Goal: Task Accomplishment & Management: Manage account settings

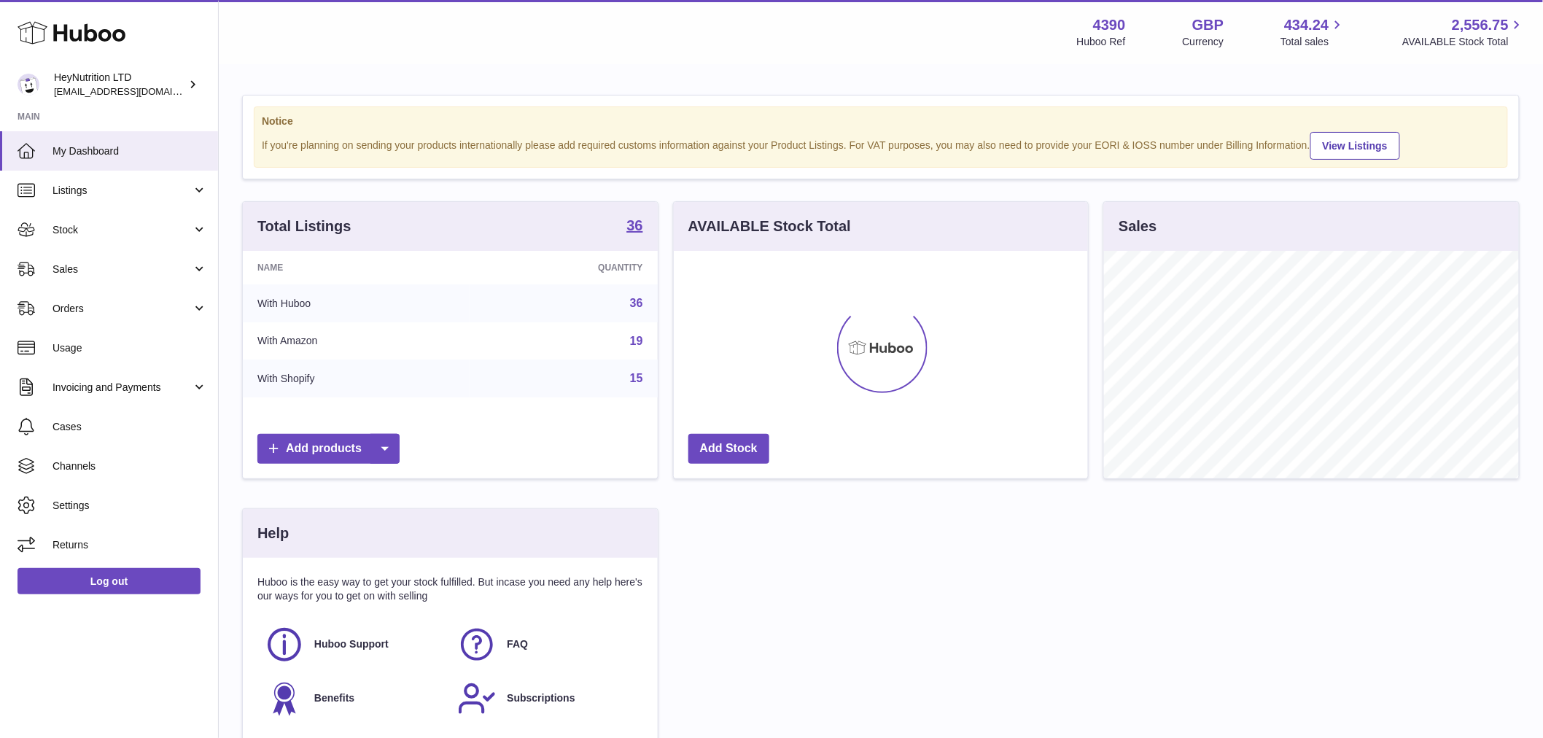
scroll to position [227, 414]
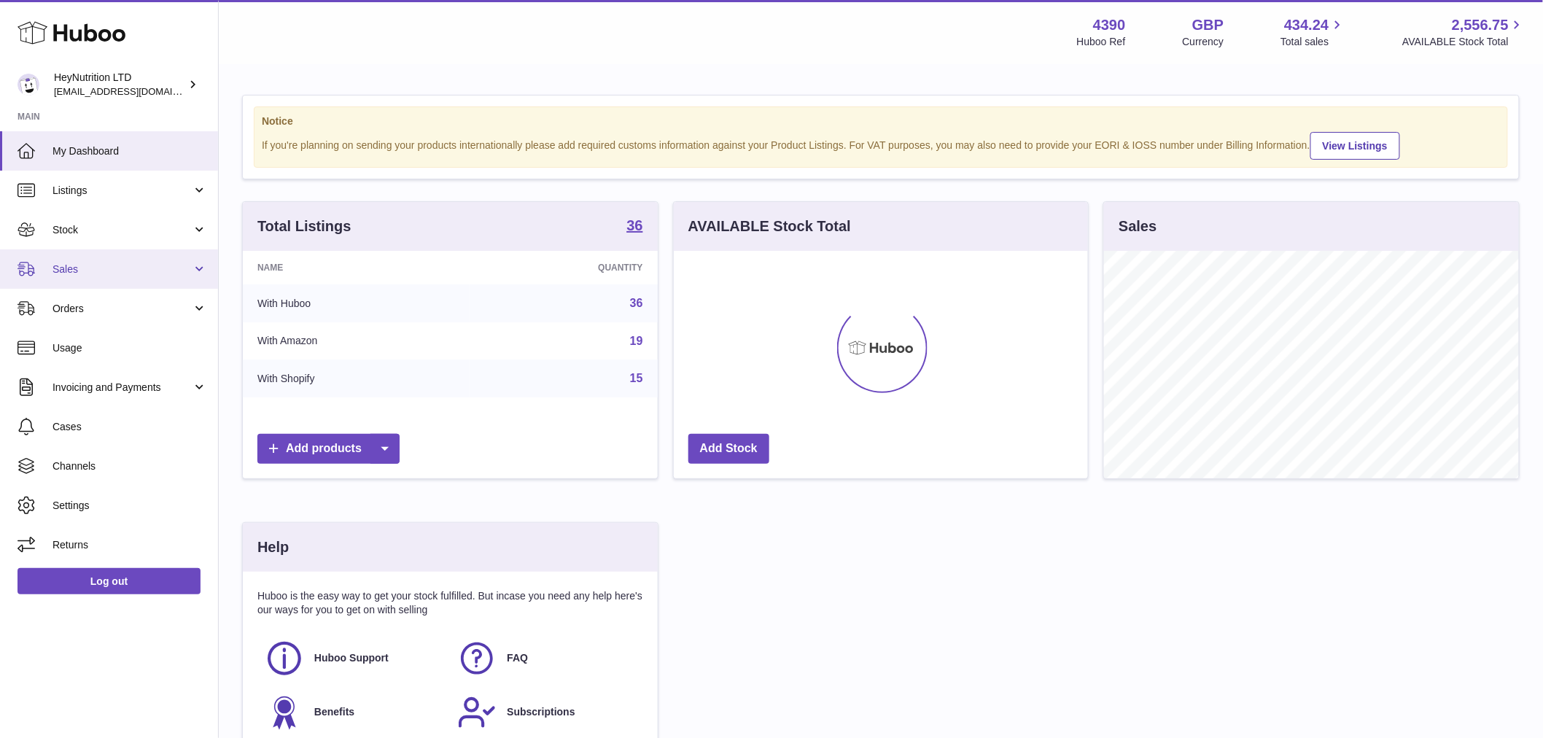
click at [107, 281] on link "Sales" at bounding box center [109, 268] width 218 height 39
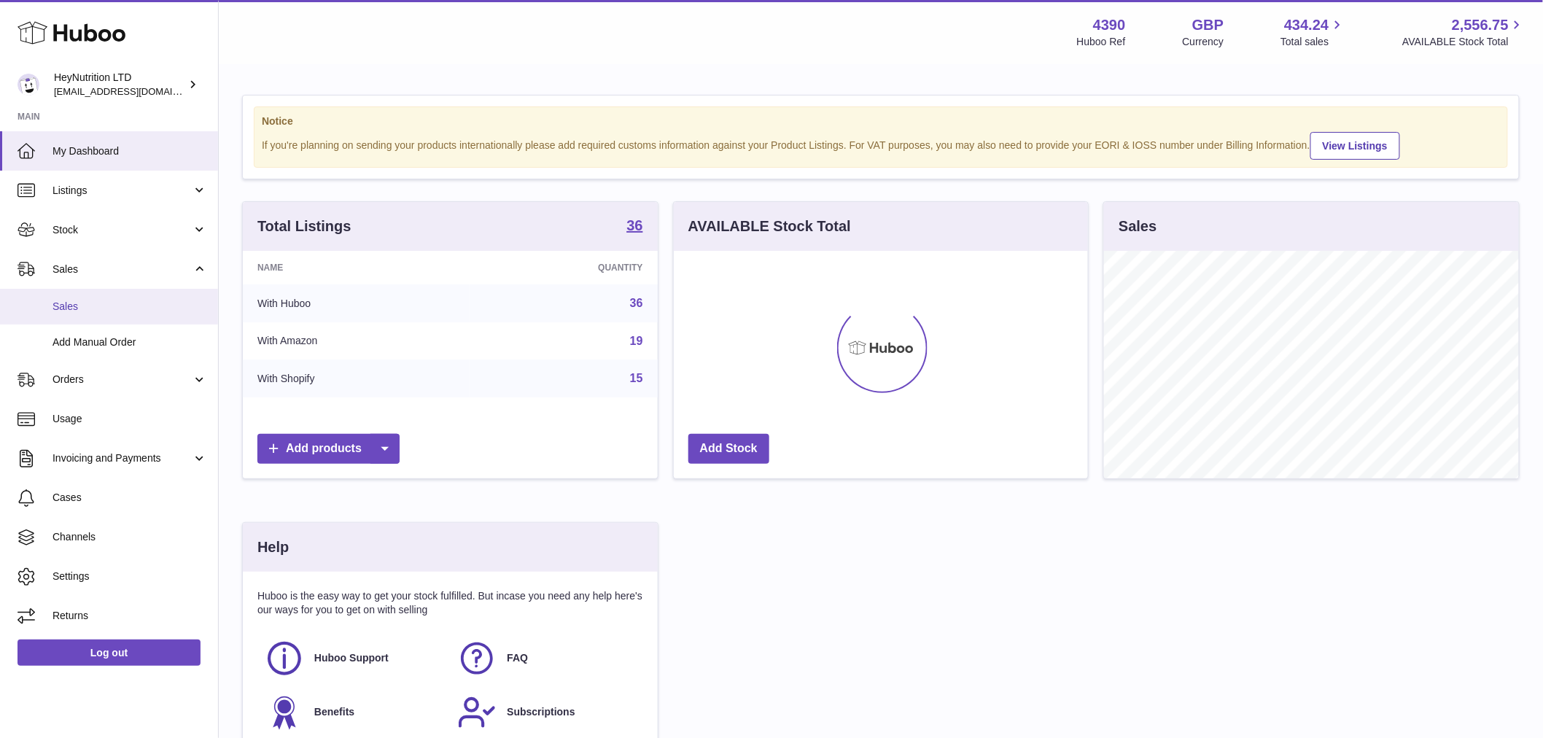
click at [106, 309] on span "Sales" at bounding box center [129, 307] width 155 height 14
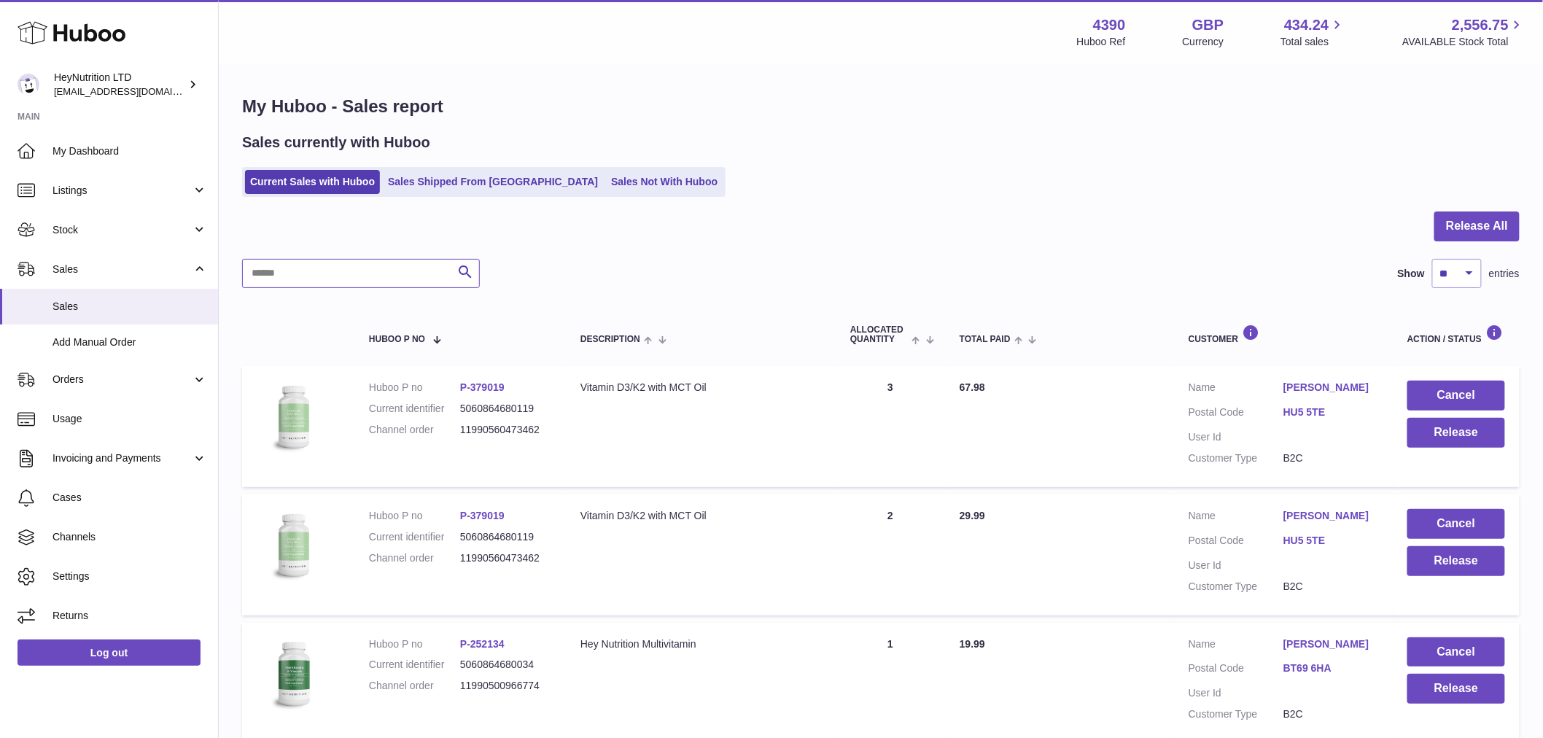
click at [292, 267] on input "text" at bounding box center [361, 273] width 238 height 29
paste input "**********"
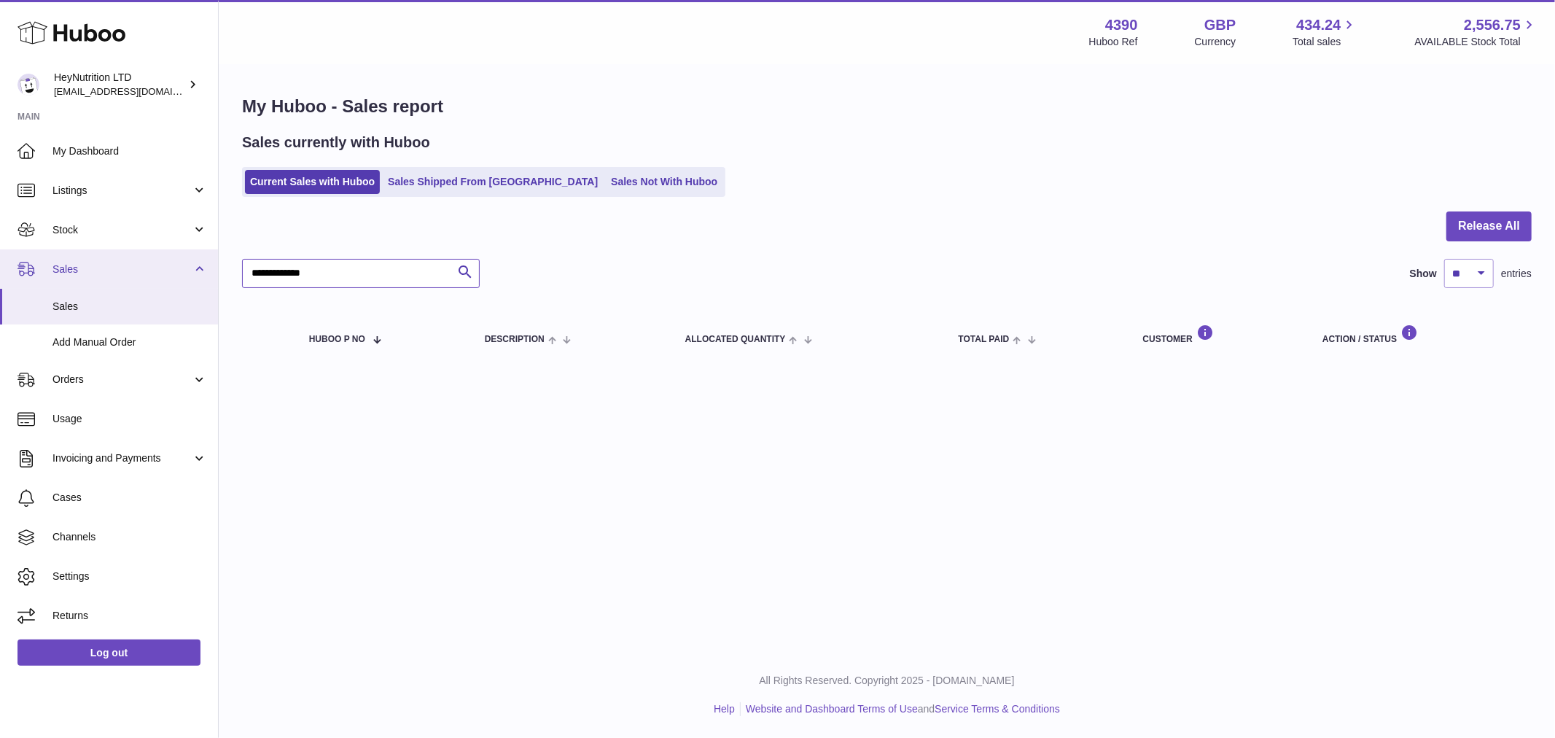
drag, startPoint x: 335, startPoint y: 275, endPoint x: 209, endPoint y: 255, distance: 127.7
click at [176, 265] on div "Huboo HeyNutrition LTD [EMAIL_ADDRESS][DOMAIN_NAME] Main My Dashboard Listings …" at bounding box center [777, 369] width 1555 height 738
paste input "*"
type input "**********"
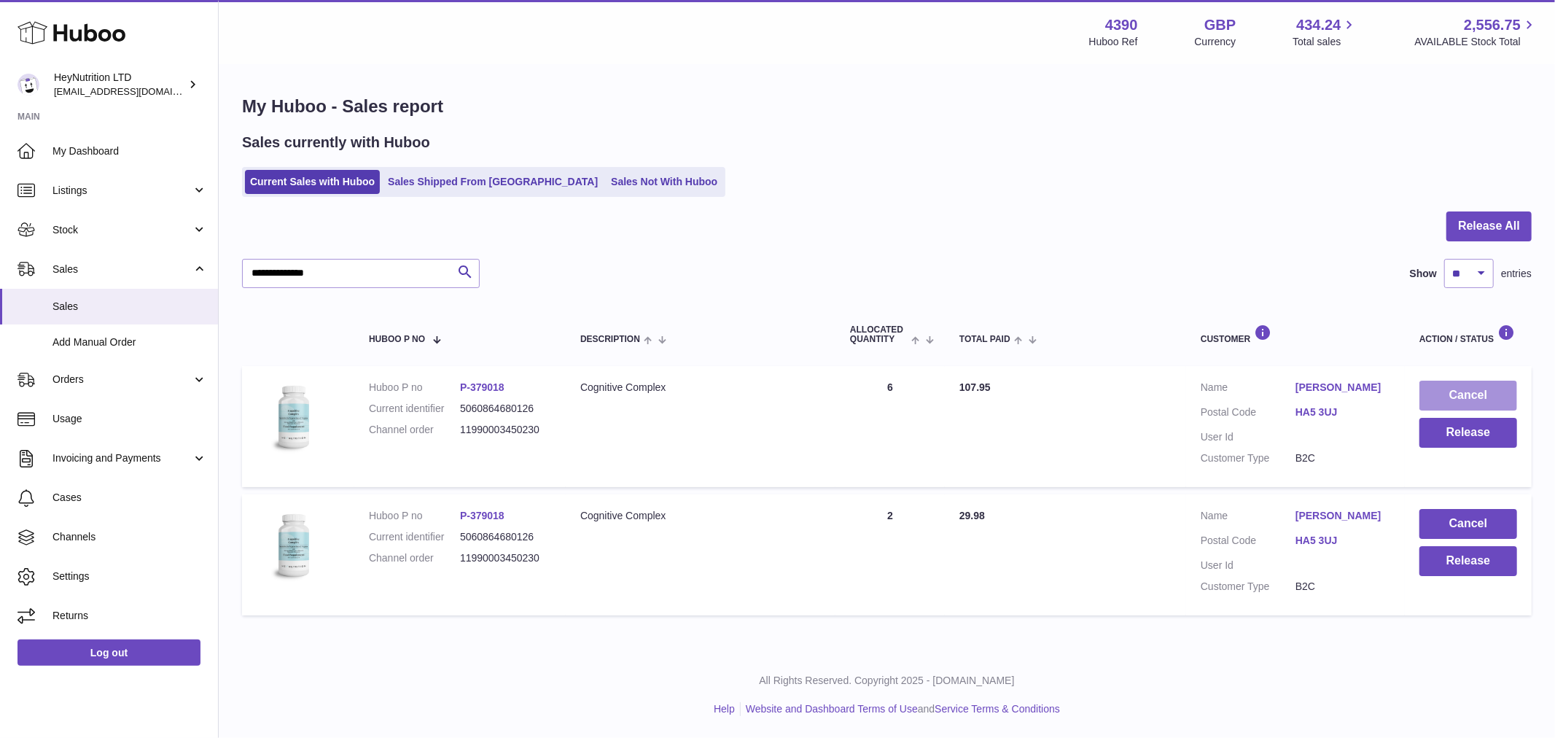
click at [1500, 389] on button "Cancel" at bounding box center [1469, 396] width 98 height 30
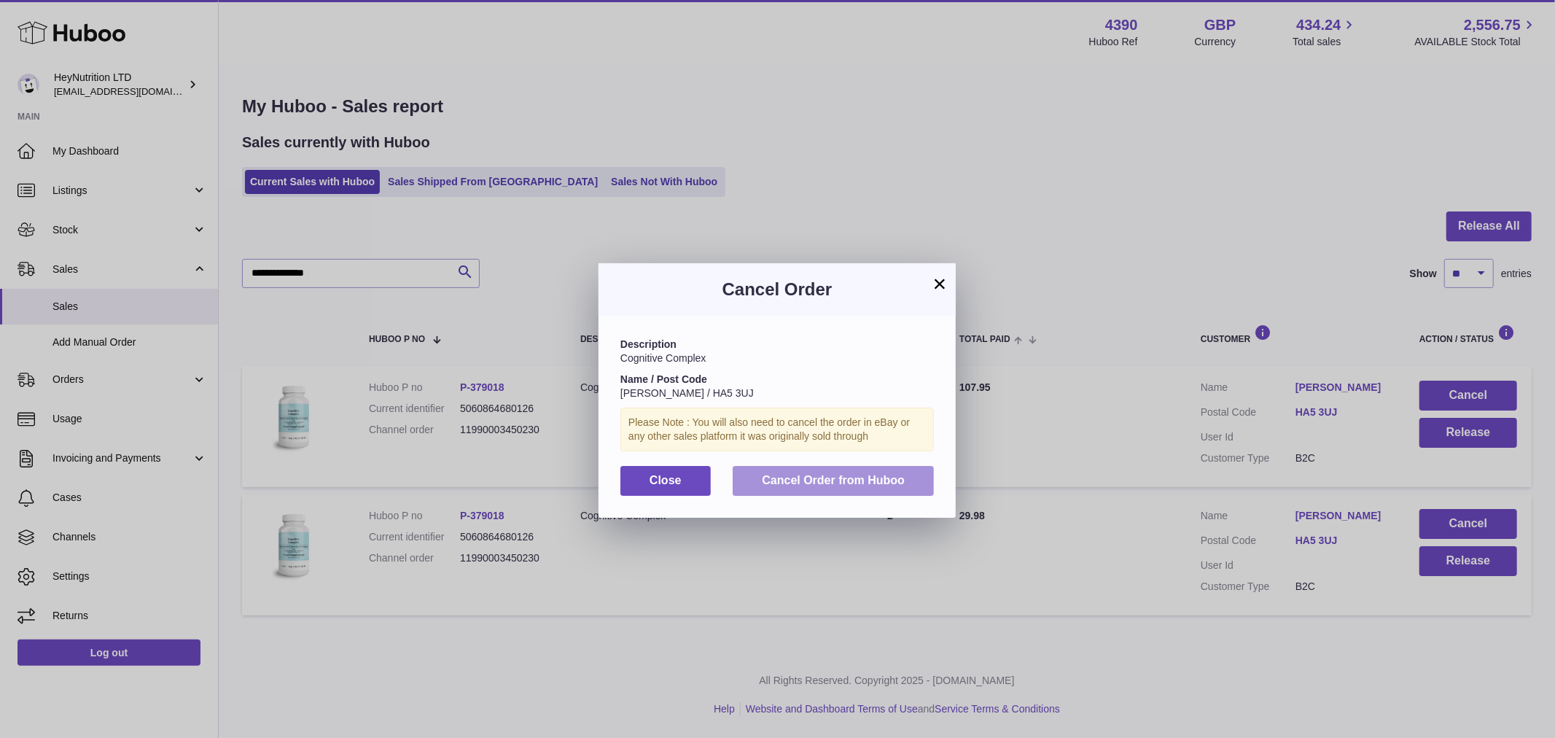
click at [827, 484] on span "Cancel Order from Huboo" at bounding box center [833, 480] width 143 height 12
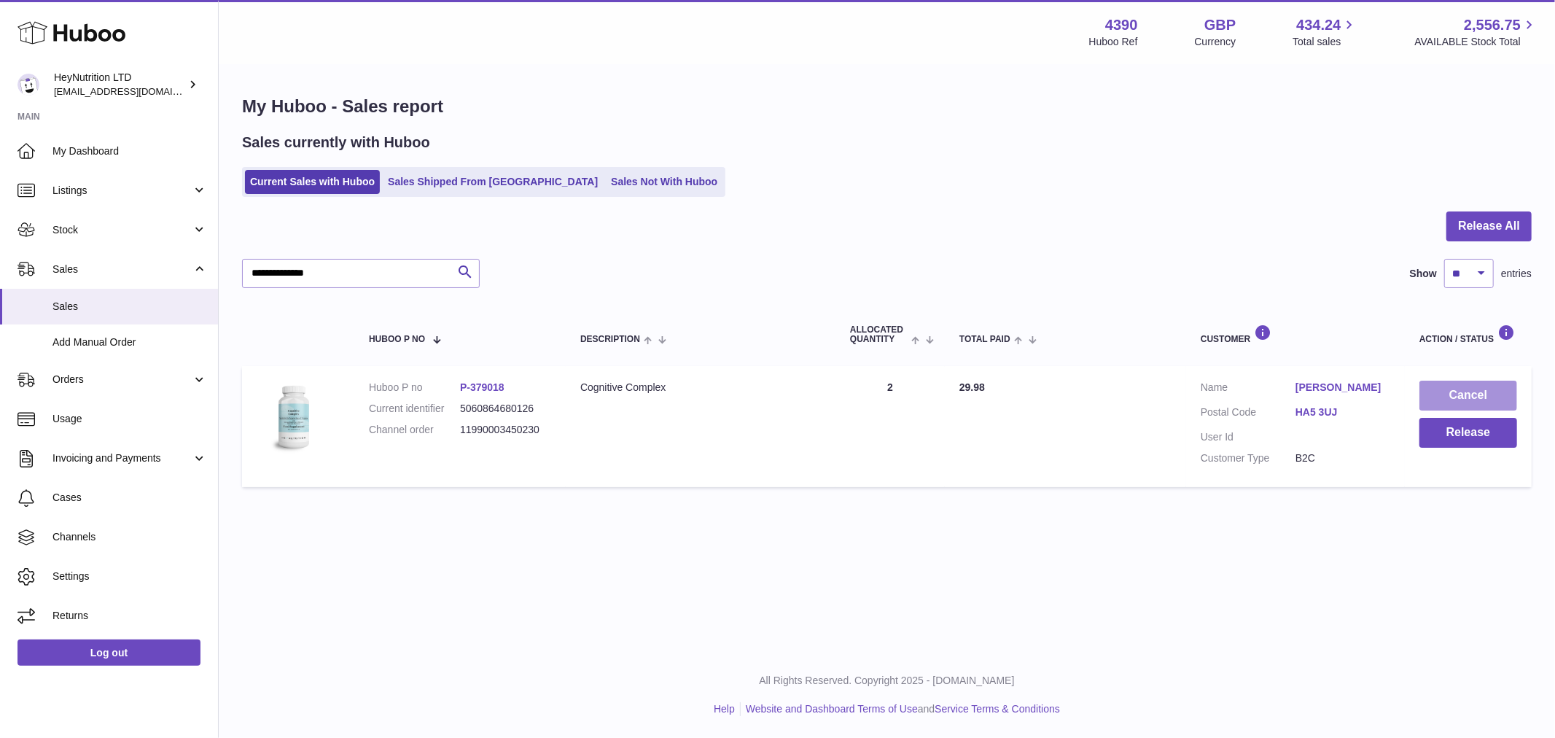
click at [1467, 395] on button "Cancel" at bounding box center [1469, 396] width 98 height 30
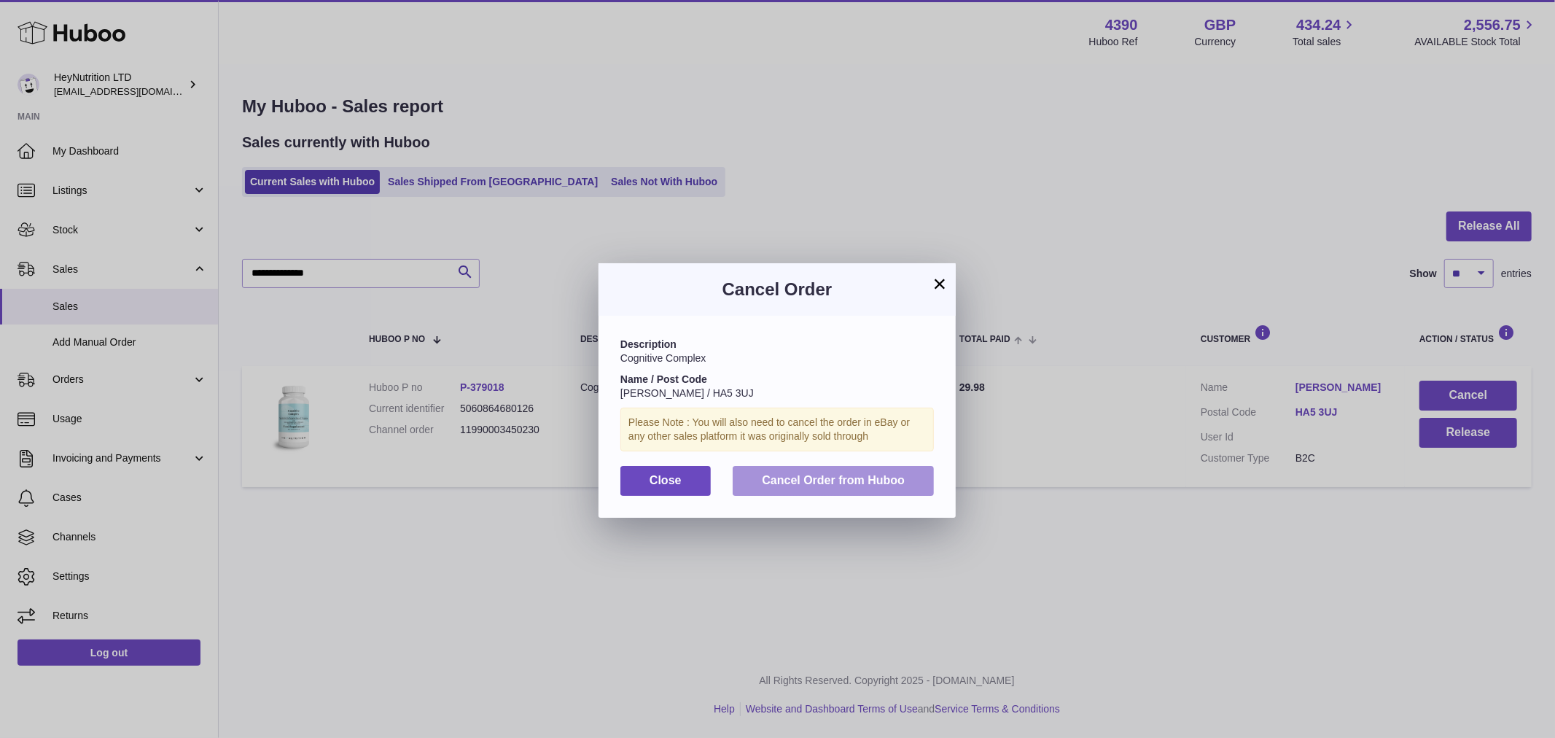
click at [847, 478] on span "Cancel Order from Huboo" at bounding box center [833, 480] width 143 height 12
